Goal: Book appointment/travel/reservation

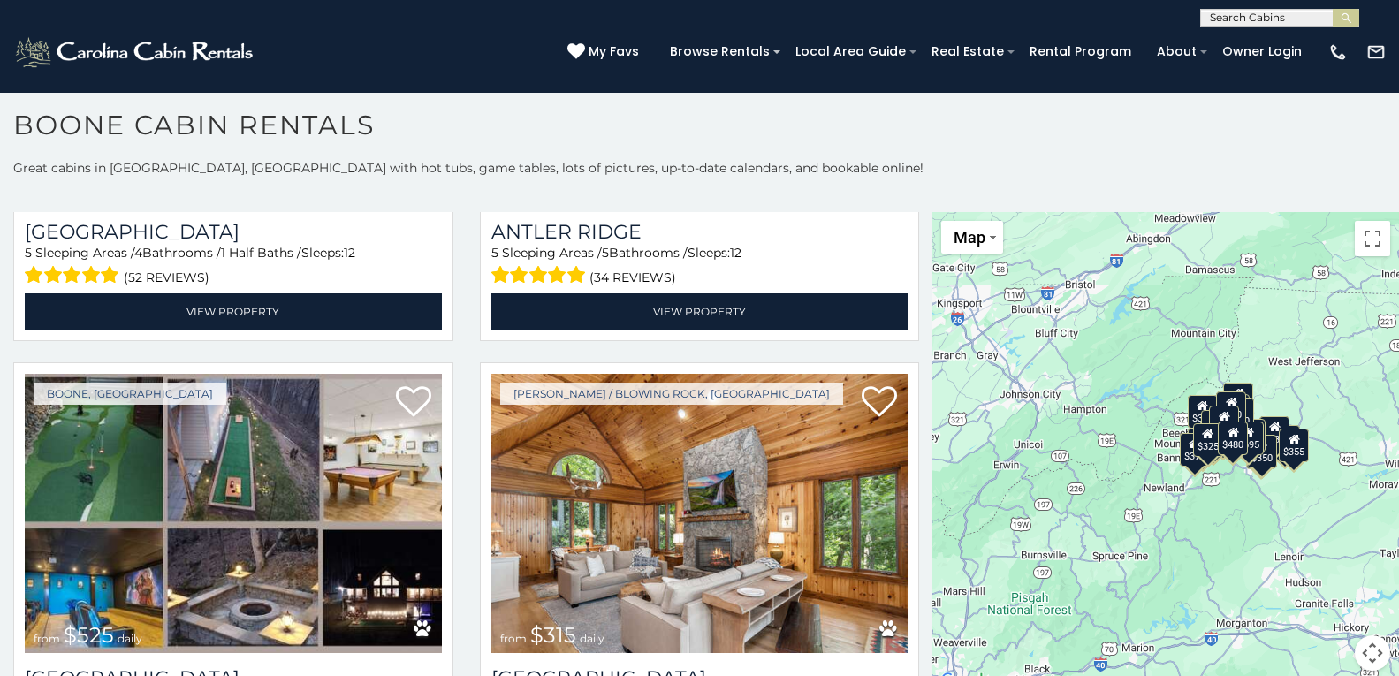
scroll to position [16, 0]
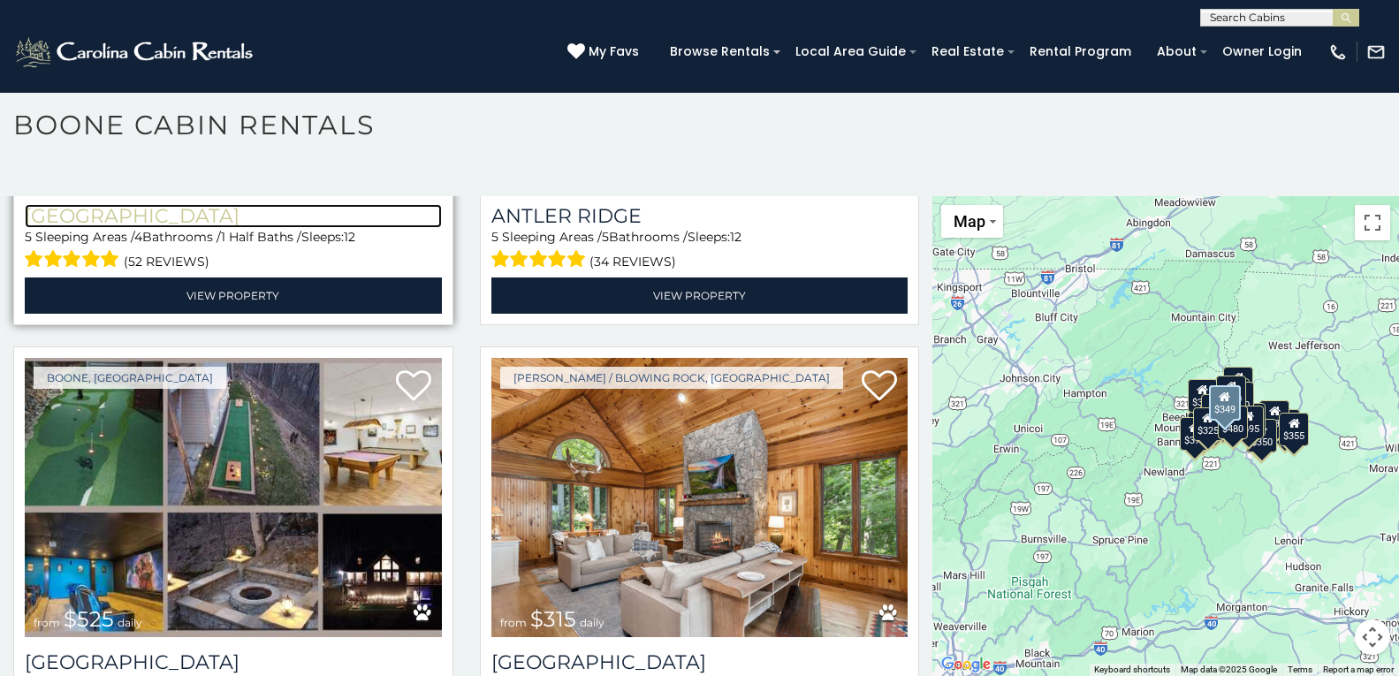
click at [44, 204] on h3 "[GEOGRAPHIC_DATA]" at bounding box center [233, 216] width 417 height 24
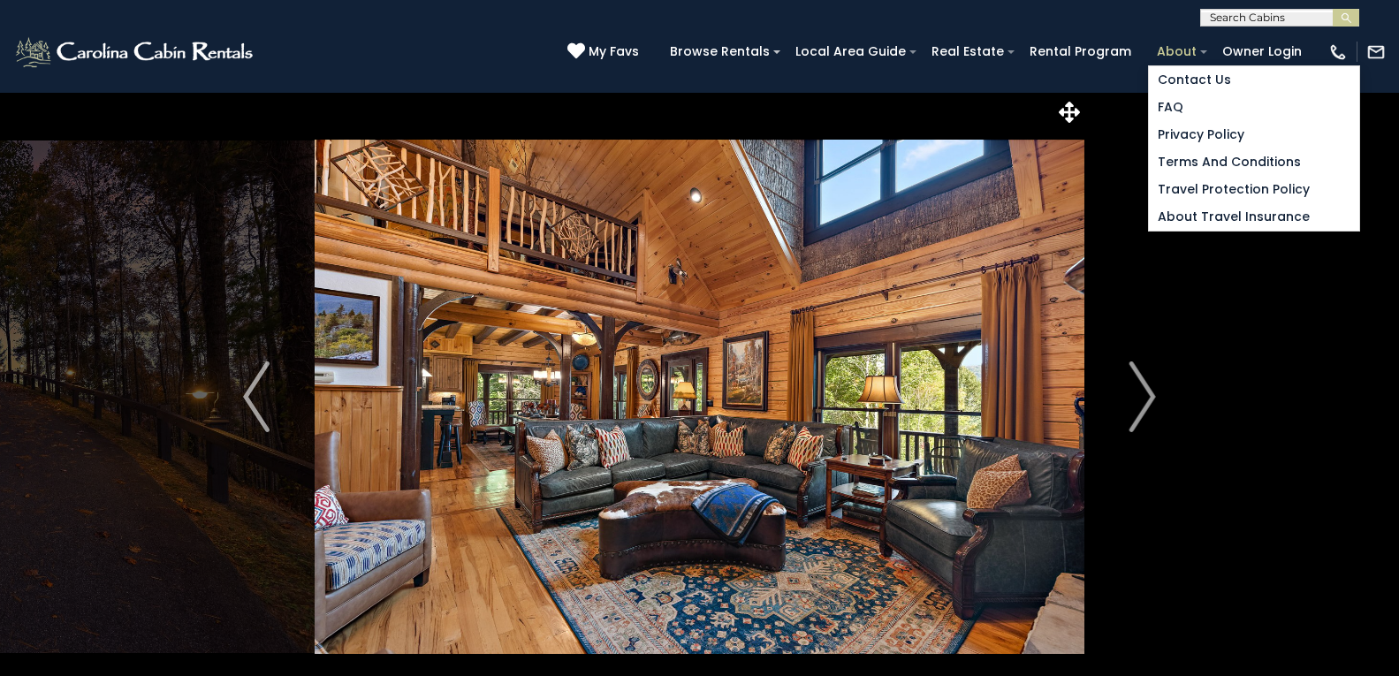
scroll to position [23, 0]
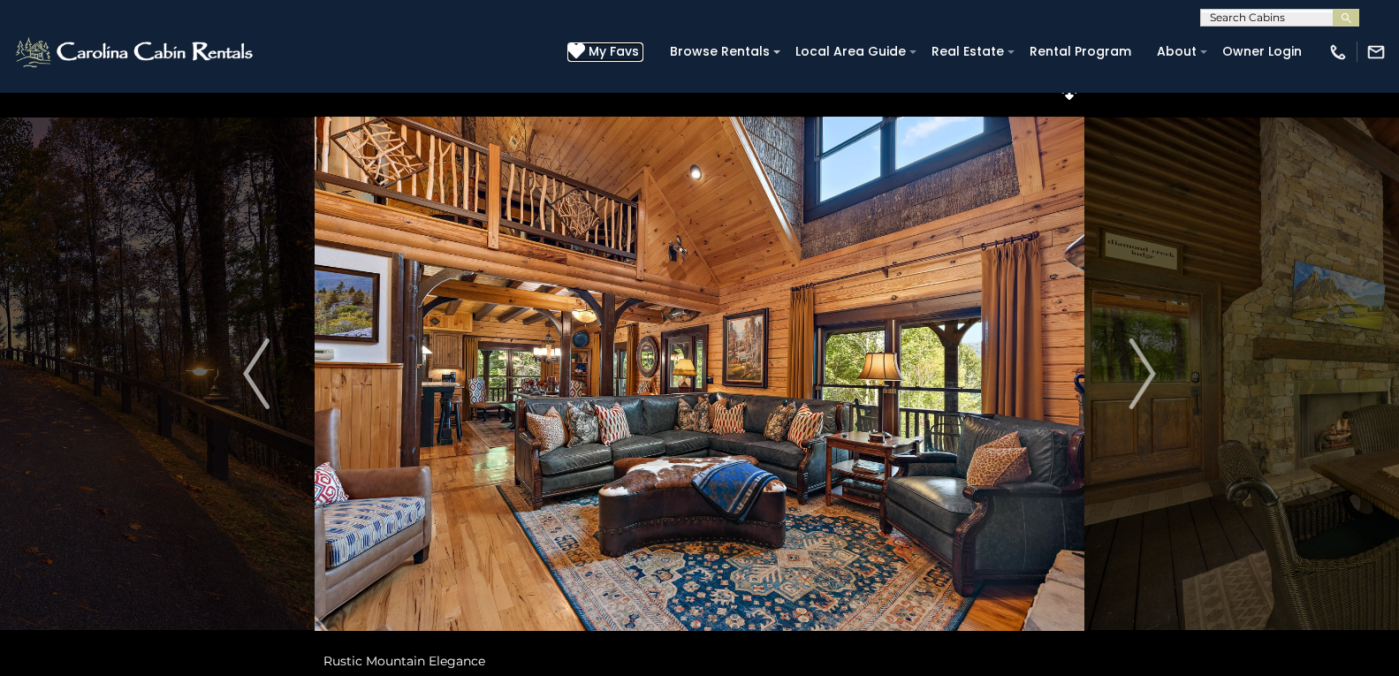
click at [570, 47] on icon at bounding box center [576, 51] width 18 height 18
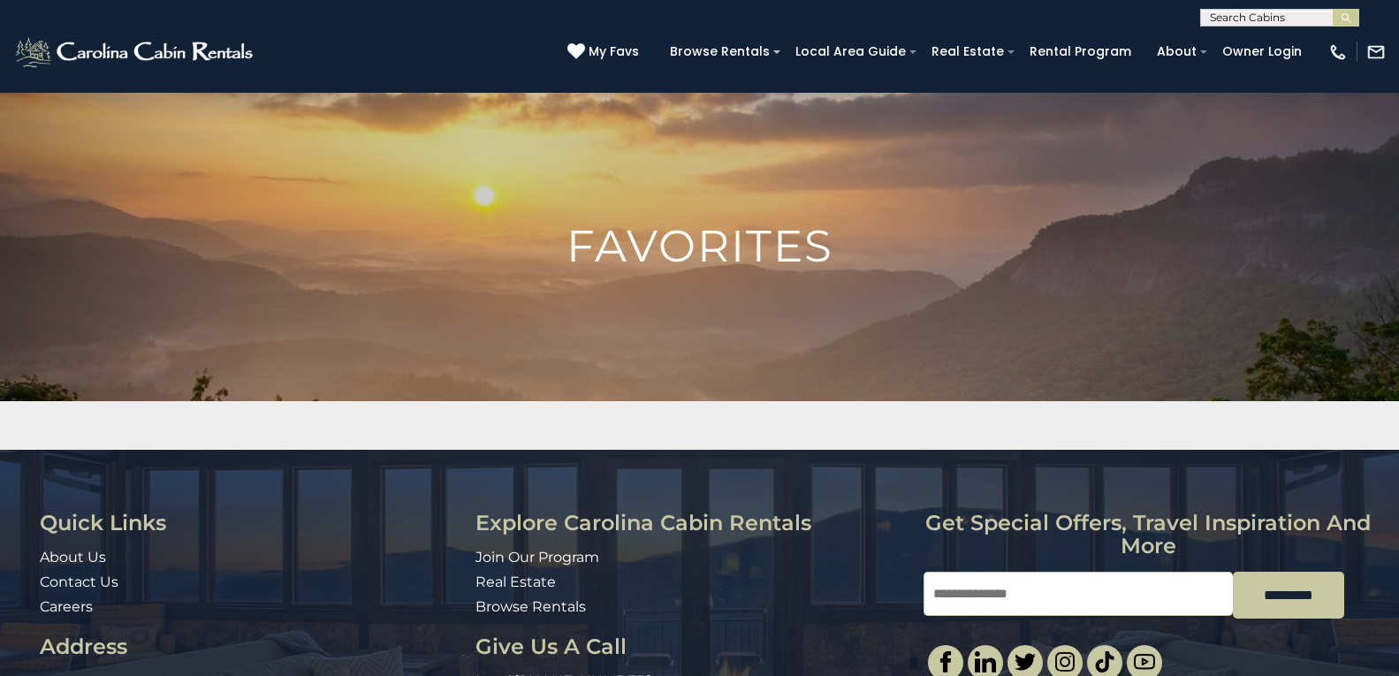
scroll to position [145, 0]
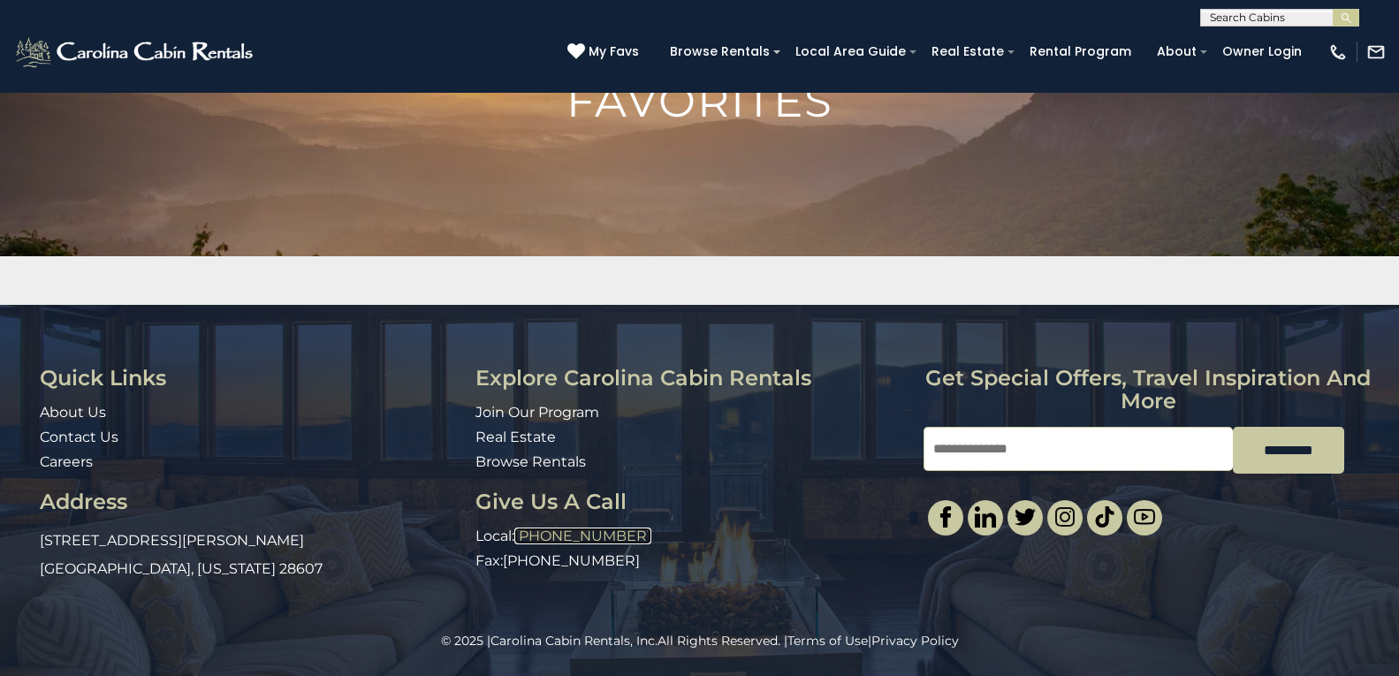
click at [543, 532] on link "[PHONE_NUMBER]" at bounding box center [582, 535] width 137 height 17
